Goal: Task Accomplishment & Management: Complete application form

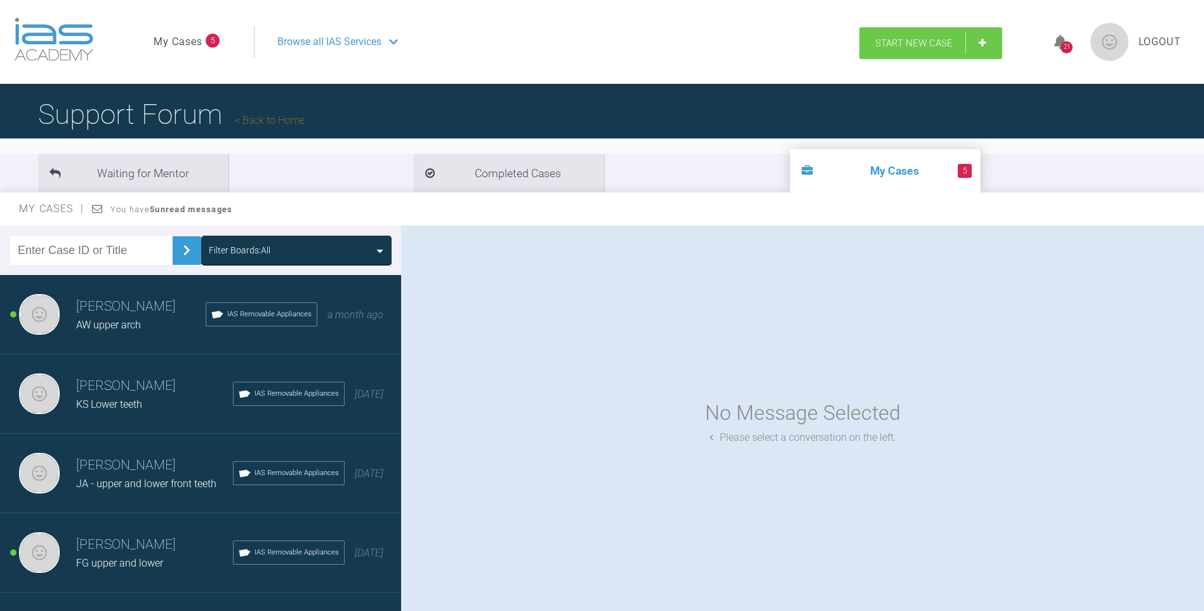
click at [931, 39] on span "Start New Case" at bounding box center [914, 42] width 77 height 11
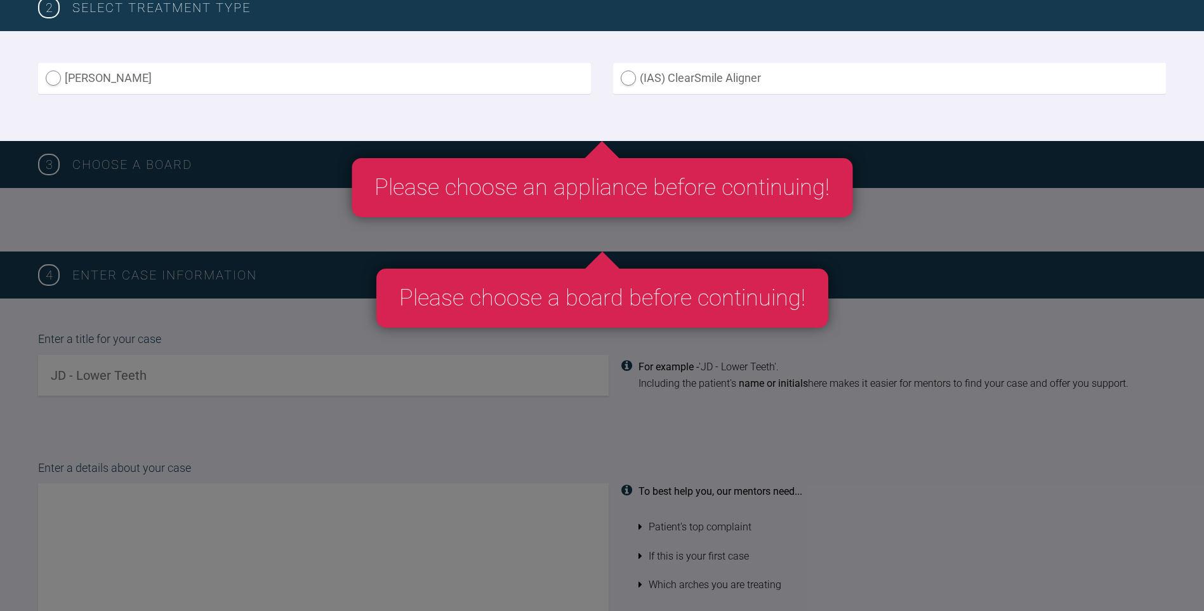
scroll to position [381, 0]
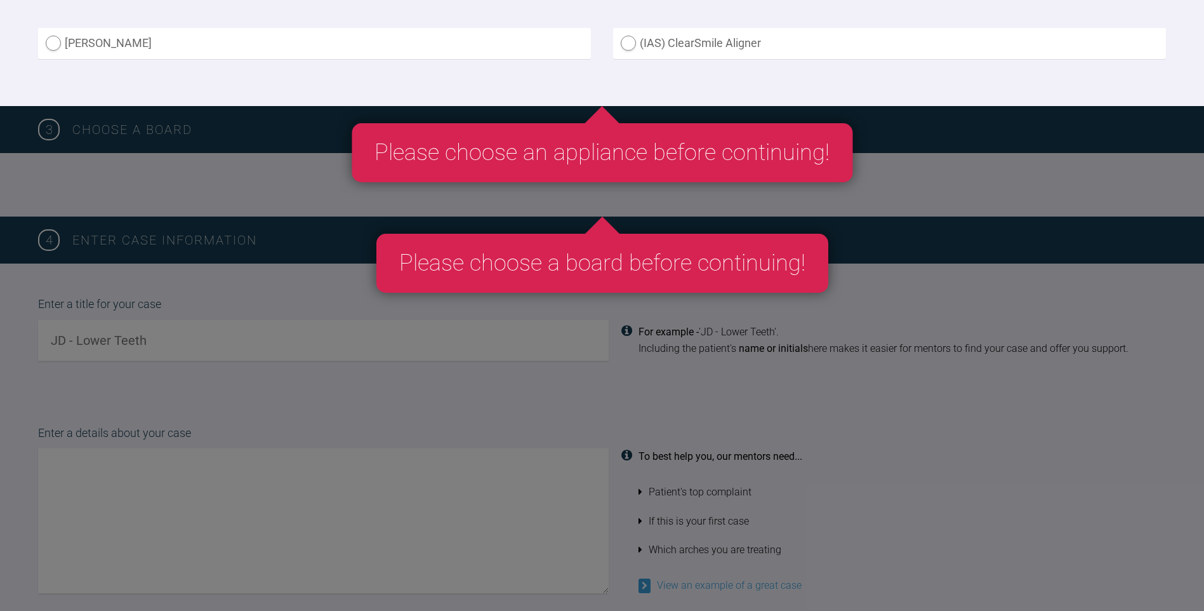
drag, startPoint x: 57, startPoint y: 40, endPoint x: 244, endPoint y: 56, distance: 188.0
click at [56, 40] on label "[PERSON_NAME]" at bounding box center [314, 43] width 553 height 31
radio Aligner "true"
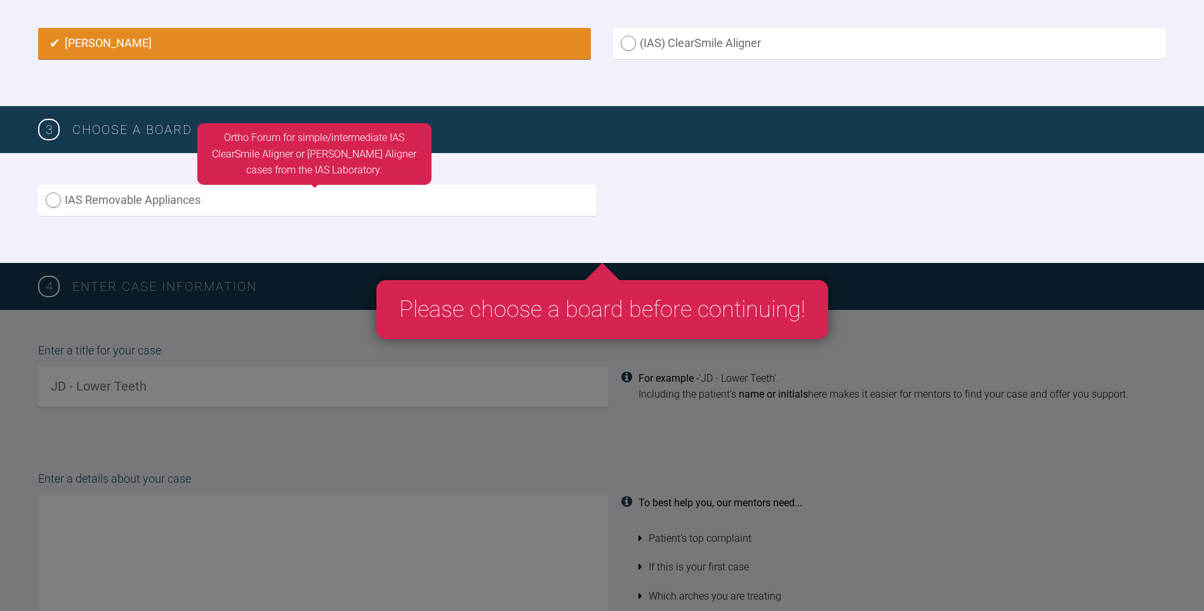
click at [153, 203] on label "IAS Removable Appliances" at bounding box center [317, 200] width 558 height 31
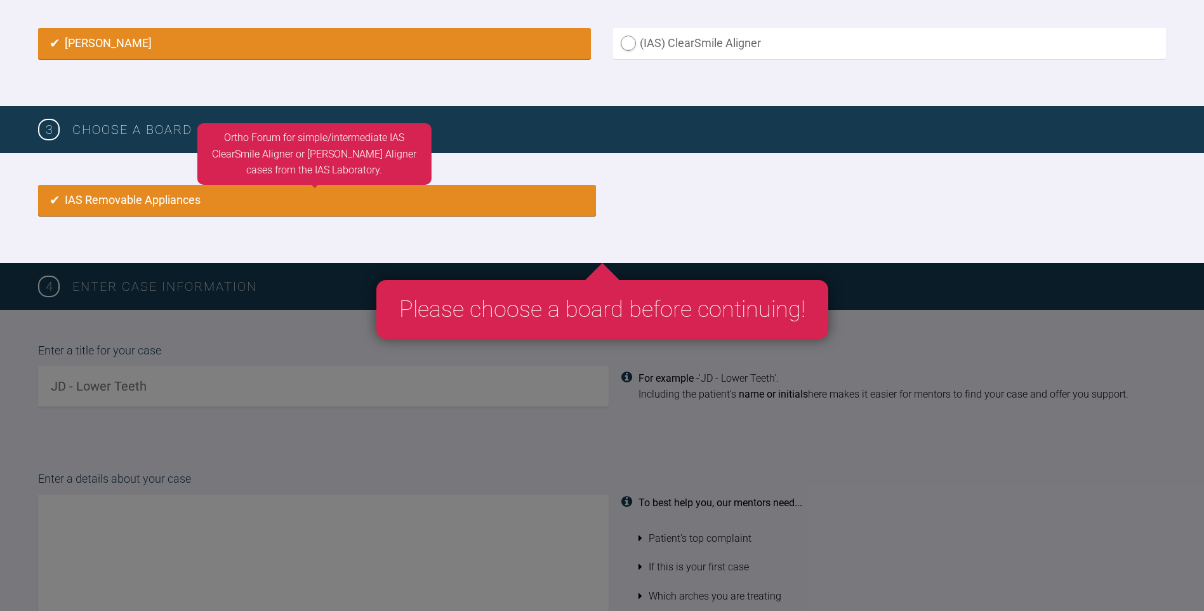
radio input "true"
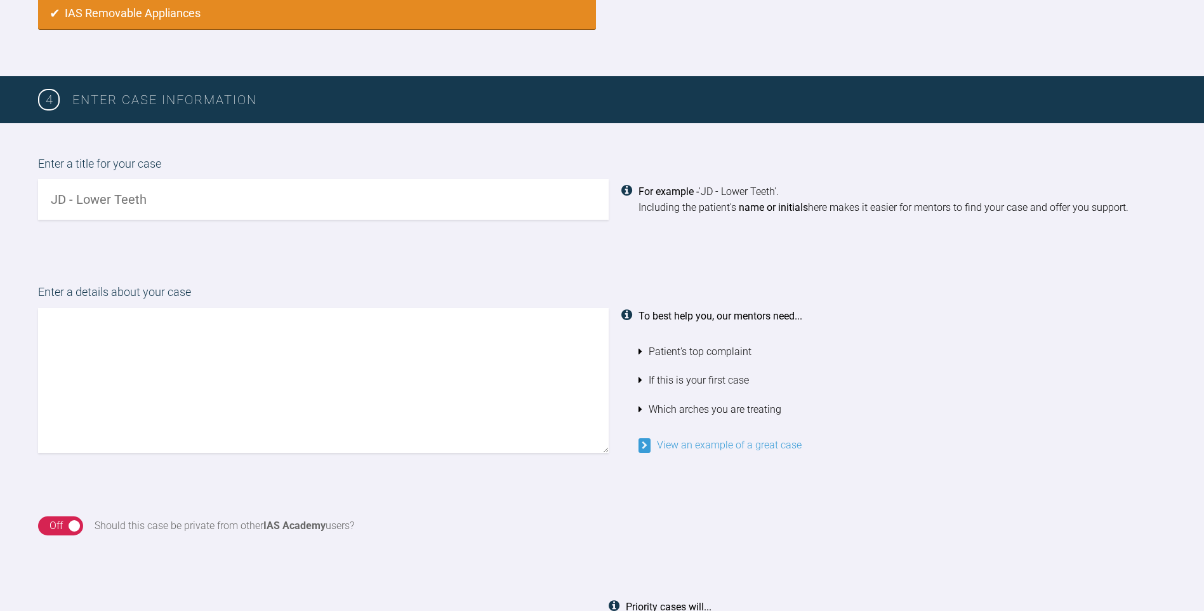
click at [163, 200] on input "text" at bounding box center [323, 199] width 571 height 41
type input "LS - complex case upper +/- lower"
click at [185, 382] on textarea at bounding box center [323, 380] width 571 height 145
type textarea "T"
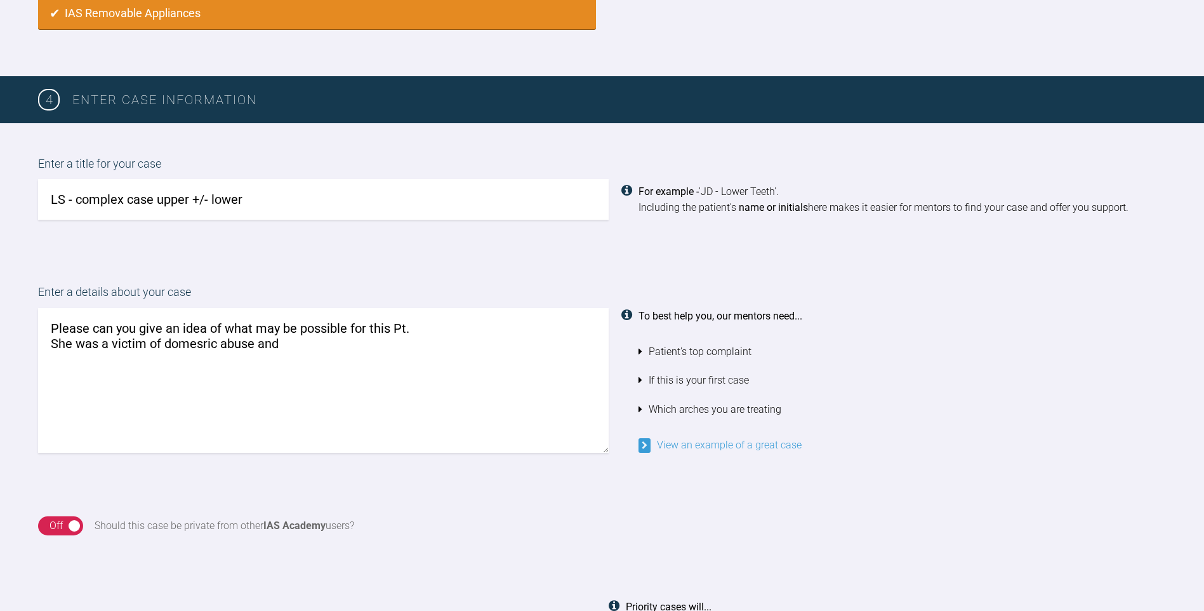
click at [206, 345] on textarea "Please can you give an idea of what may be possible for this Pt. She was a vict…" at bounding box center [323, 380] width 571 height 145
click at [284, 342] on textarea "Please can you give an idea of what may be possible for this Pt. She was a vict…" at bounding box center [323, 380] width 571 height 145
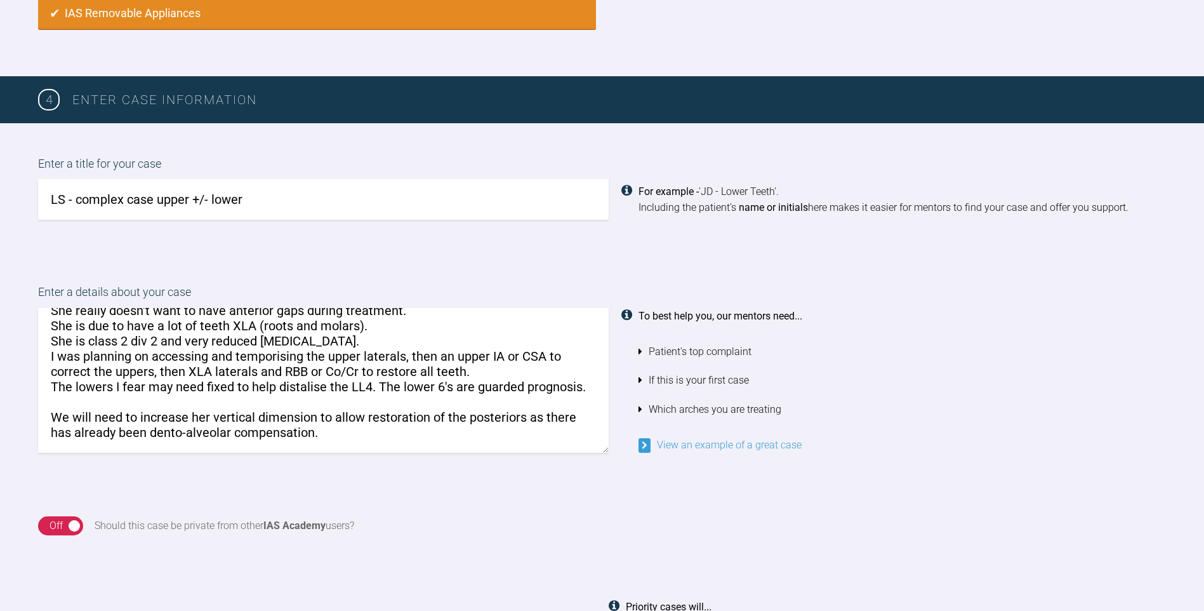
scroll to position [97, 0]
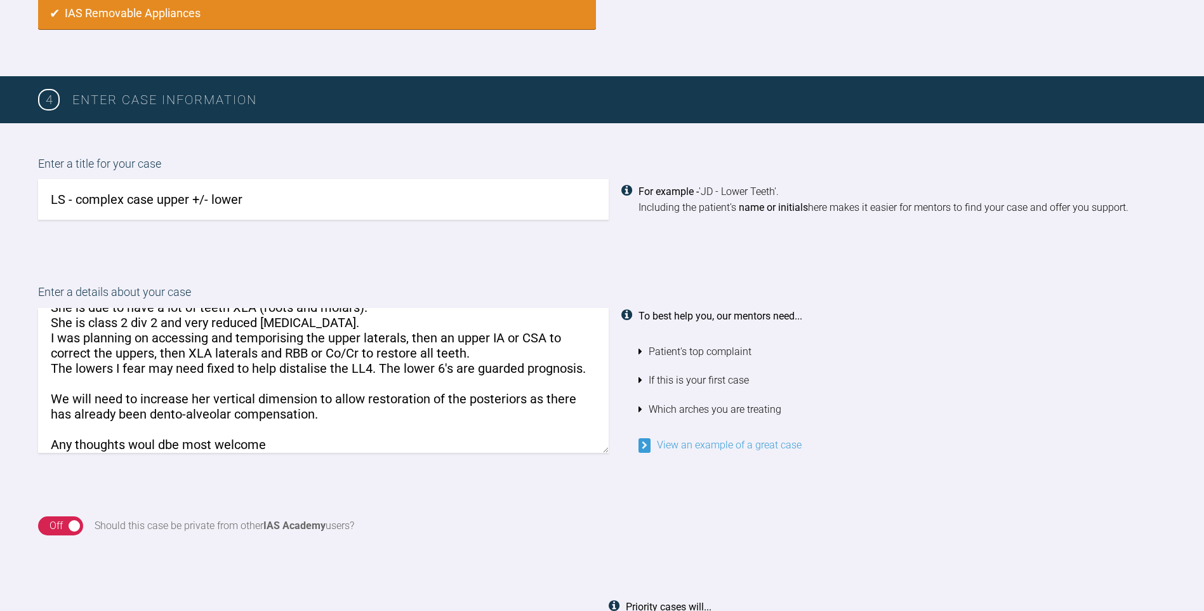
click at [163, 443] on textarea "Please can you give an idea of what may be possible for this Pt. She was a vict…" at bounding box center [323, 380] width 571 height 145
click at [70, 523] on div "On Off" at bounding box center [60, 525] width 45 height 19
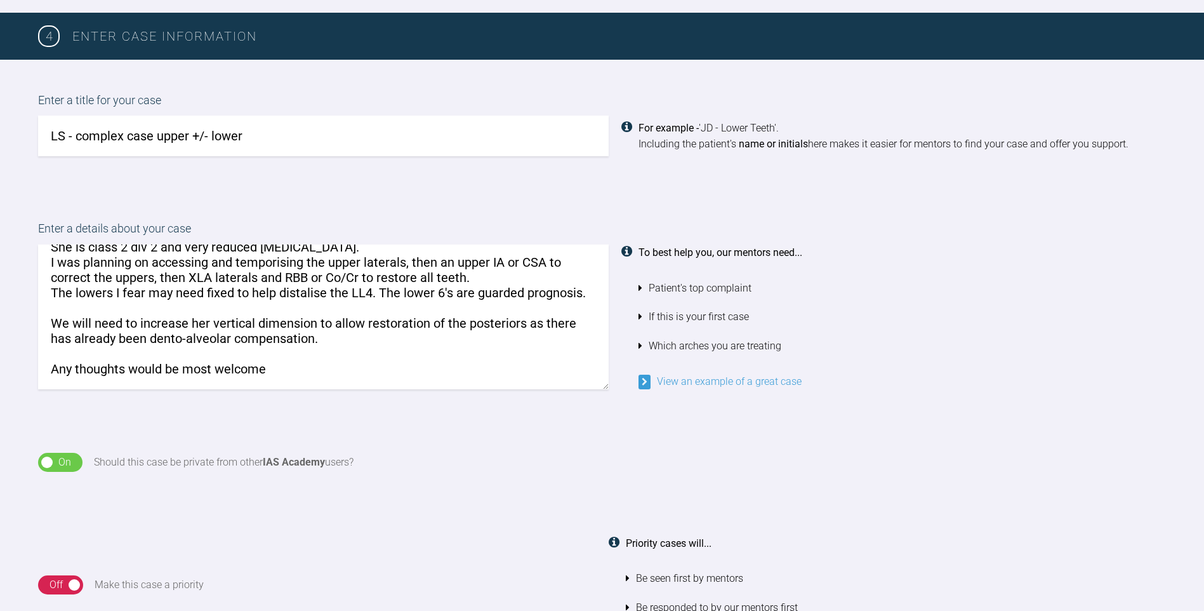
scroll to position [0, 0]
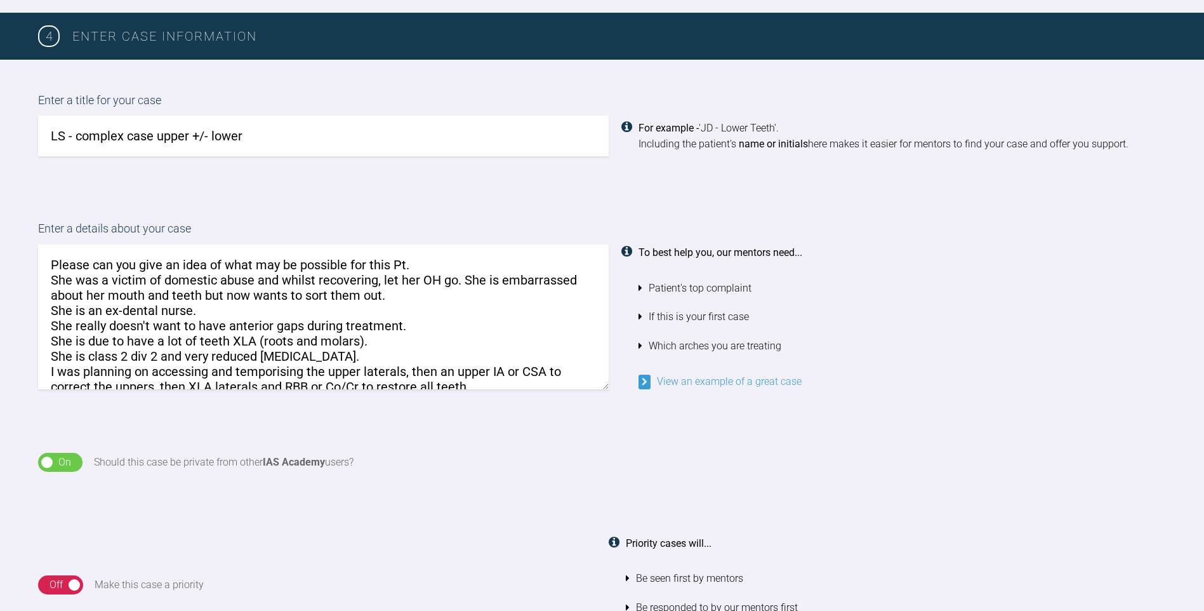
click at [47, 263] on textarea "Please can you give an idea of what may be possible for this Pt. She was a vict…" at bounding box center [323, 316] width 571 height 145
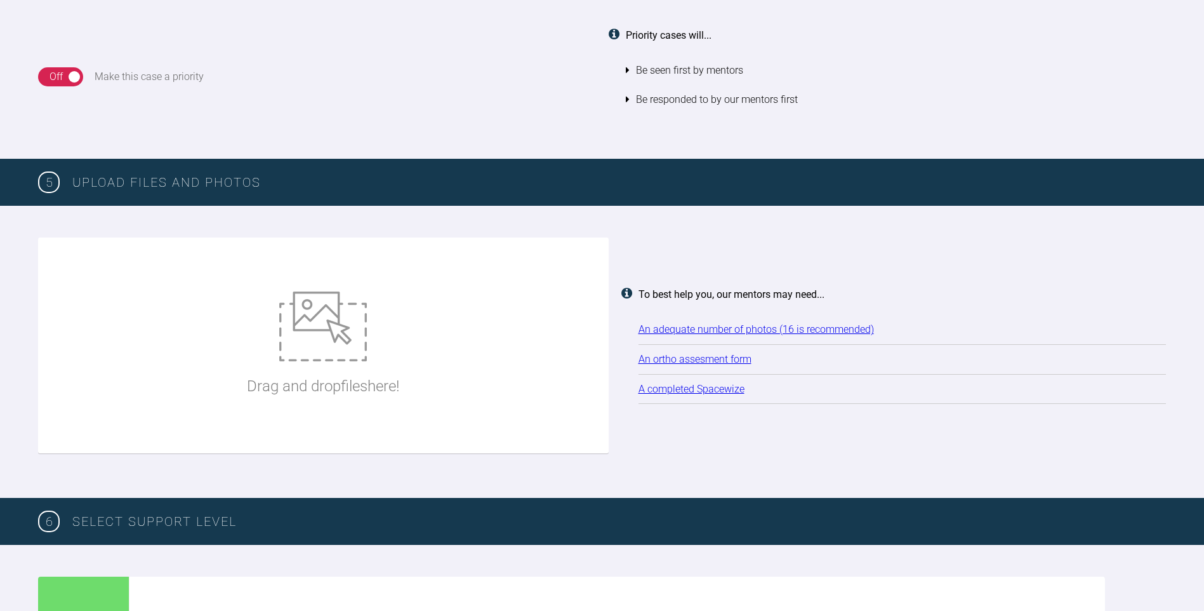
scroll to position [1203, 0]
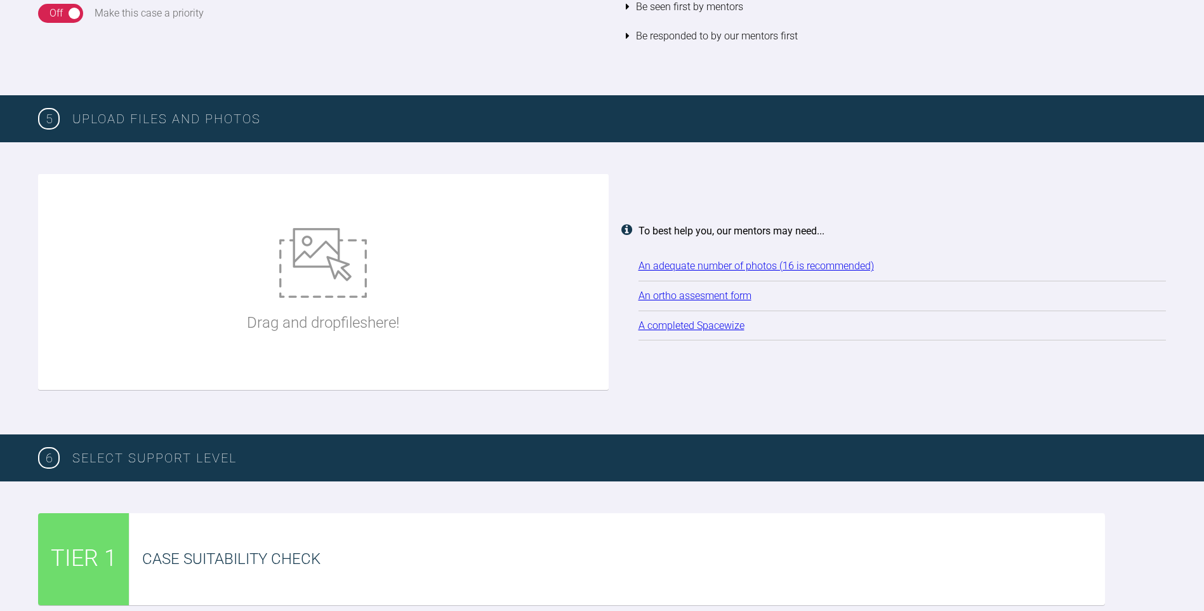
type textarea "Quick check Please can you give an idea of what may be possible for this Pt. Sh…"
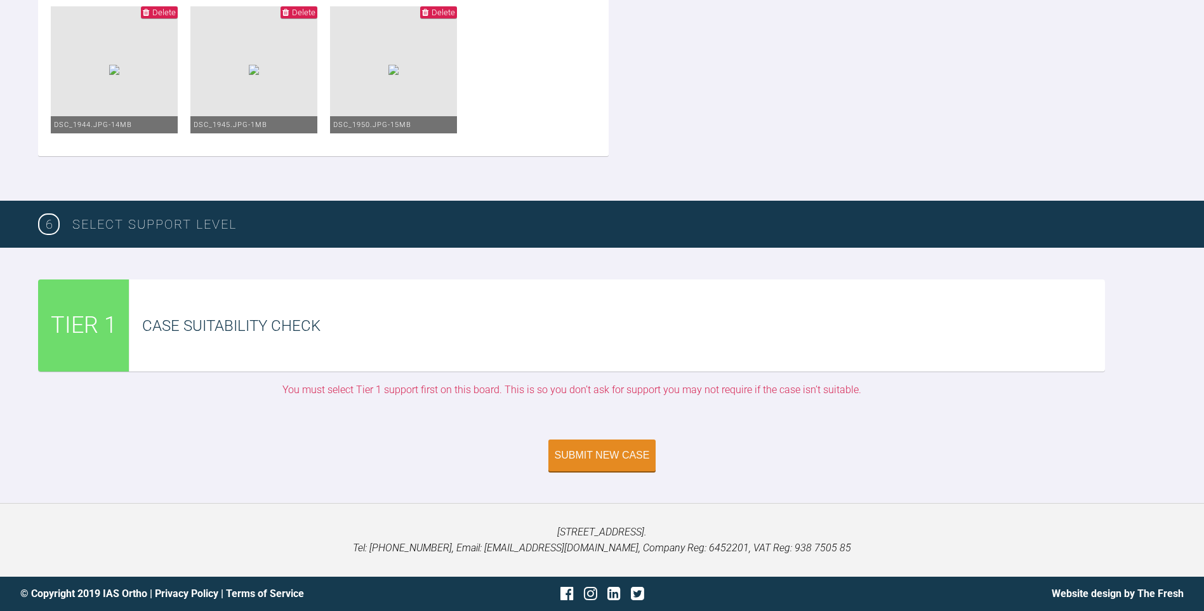
scroll to position [1801, 0]
click at [116, 313] on span "TIER 1" at bounding box center [84, 325] width 66 height 37
click at [398, 315] on div "Case Suitability Check" at bounding box center [623, 326] width 963 height 24
click at [599, 455] on div "Submit New Case" at bounding box center [602, 456] width 95 height 11
